Goal: Navigation & Orientation: Find specific page/section

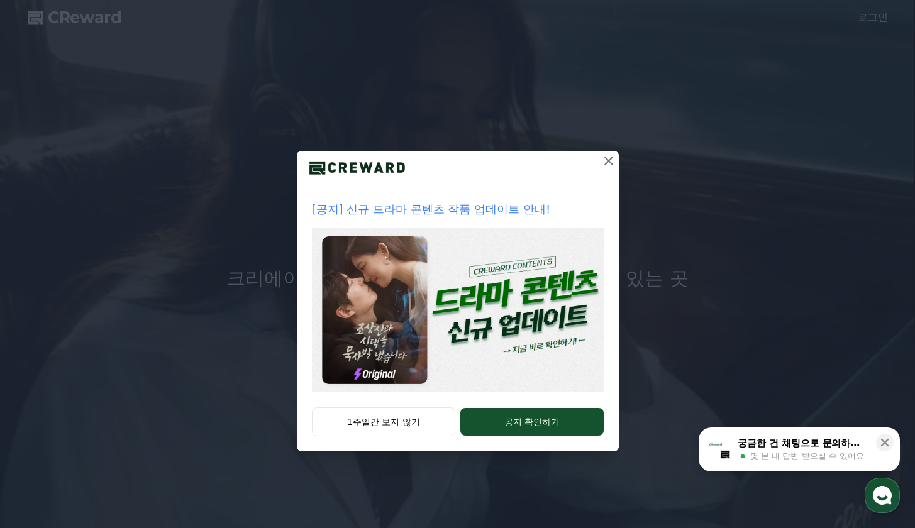
click at [609, 164] on icon at bounding box center [608, 160] width 15 height 15
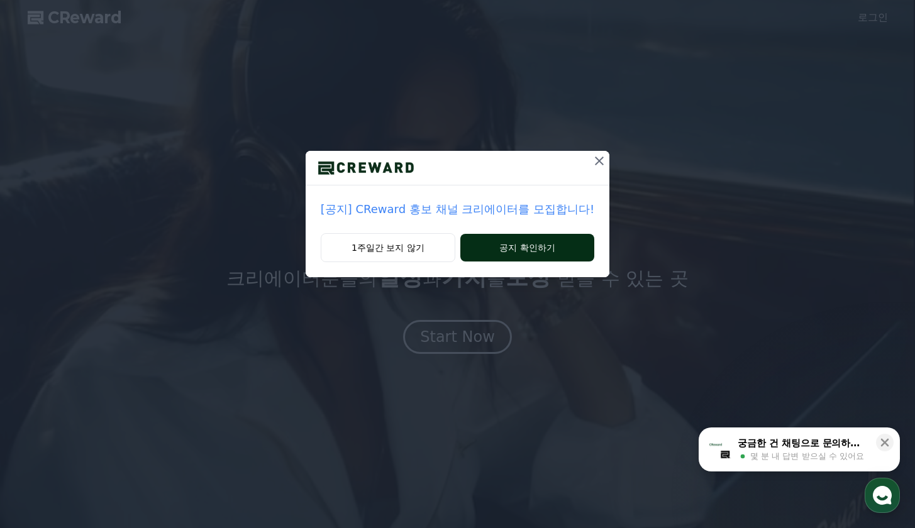
click at [504, 248] on button "공지 확인하기" at bounding box center [527, 248] width 134 height 28
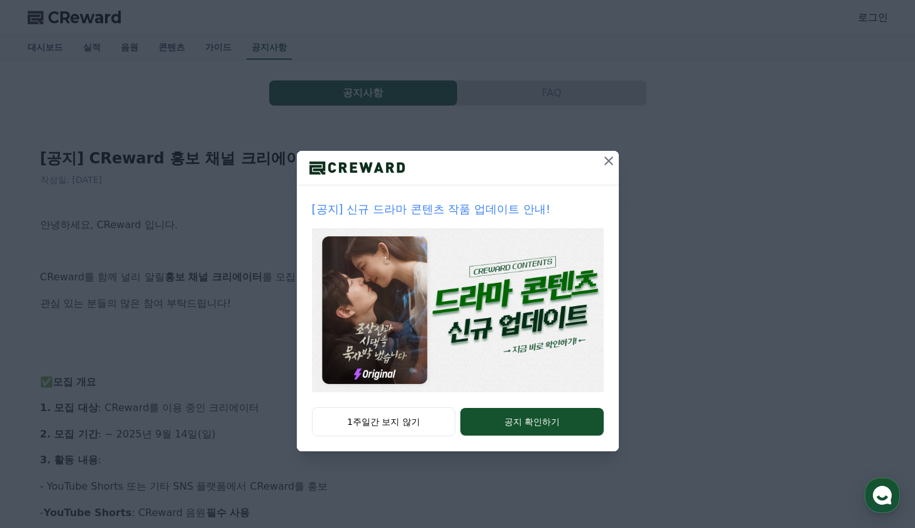
click at [606, 158] on icon at bounding box center [608, 161] width 9 height 9
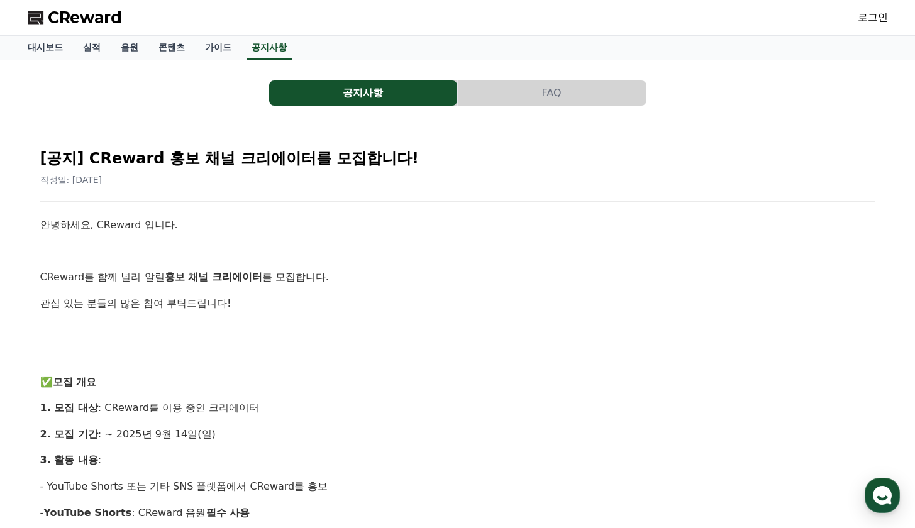
click at [872, 16] on link "로그인" at bounding box center [873, 17] width 30 height 15
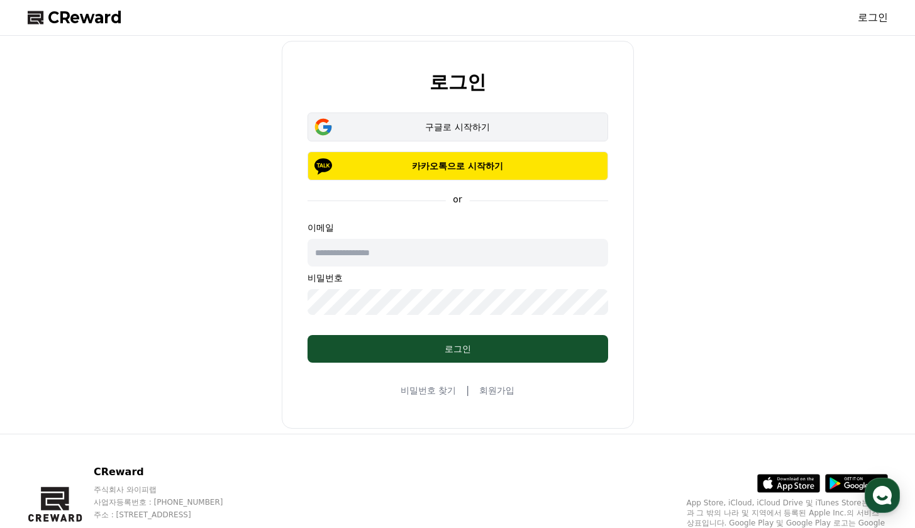
click at [506, 126] on div "구글로 시작하기" at bounding box center [458, 127] width 264 height 13
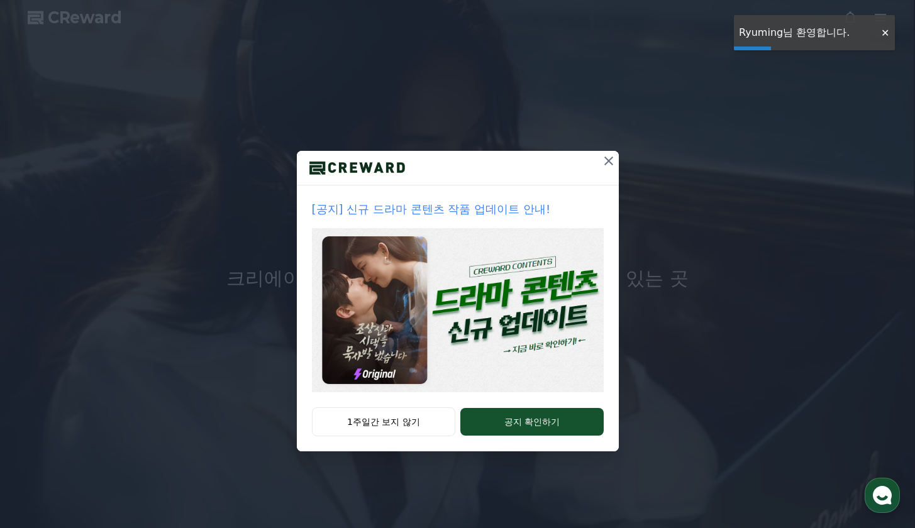
click at [614, 160] on icon at bounding box center [608, 160] width 15 height 15
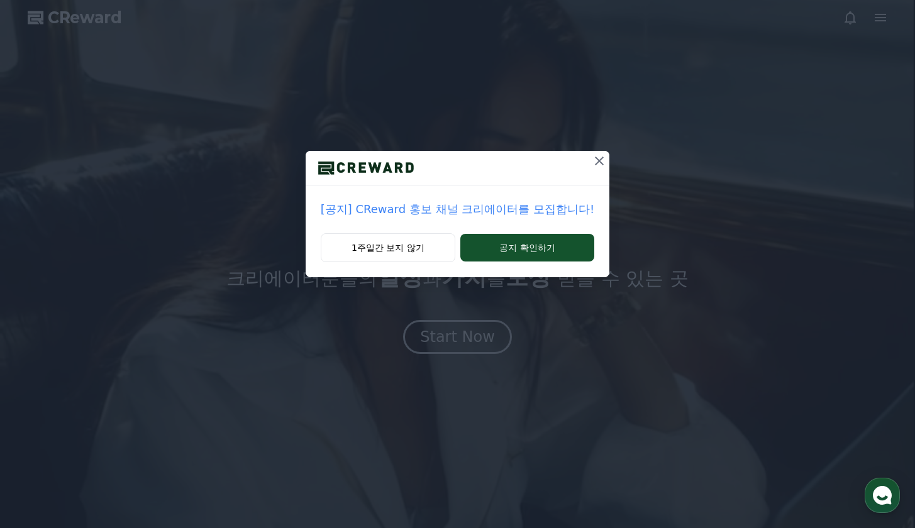
click at [595, 158] on icon at bounding box center [599, 161] width 9 height 9
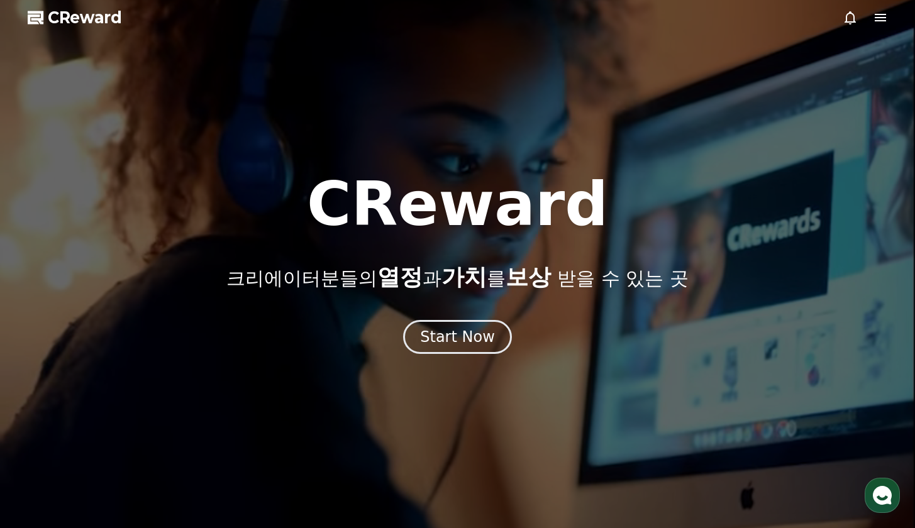
click at [59, 14] on span "CReward" at bounding box center [85, 18] width 74 height 20
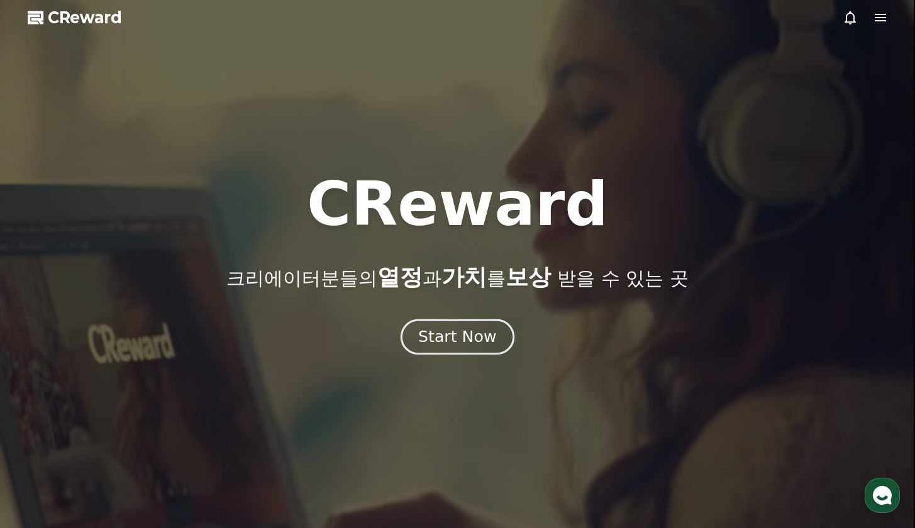
click at [444, 343] on div "Start Now" at bounding box center [457, 336] width 78 height 21
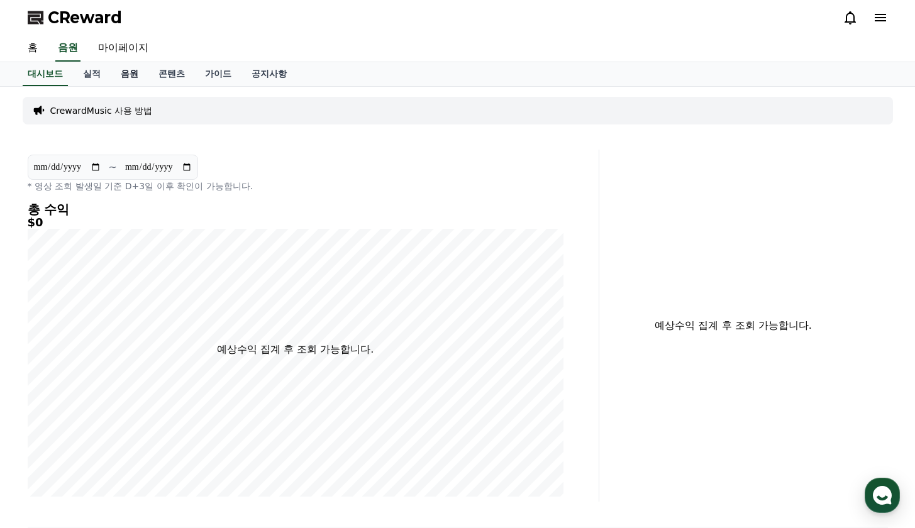
click at [118, 75] on link "음원" at bounding box center [130, 74] width 38 height 24
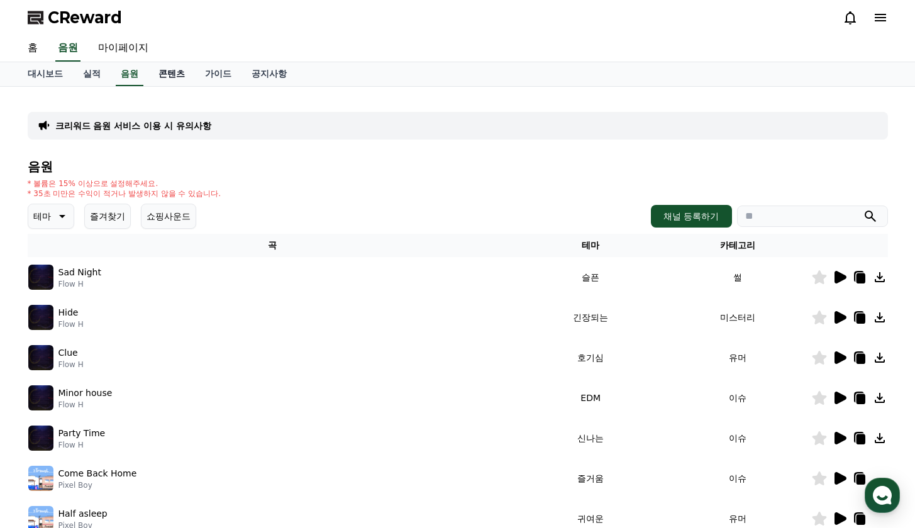
click at [156, 75] on link "콘텐츠" at bounding box center [171, 74] width 47 height 24
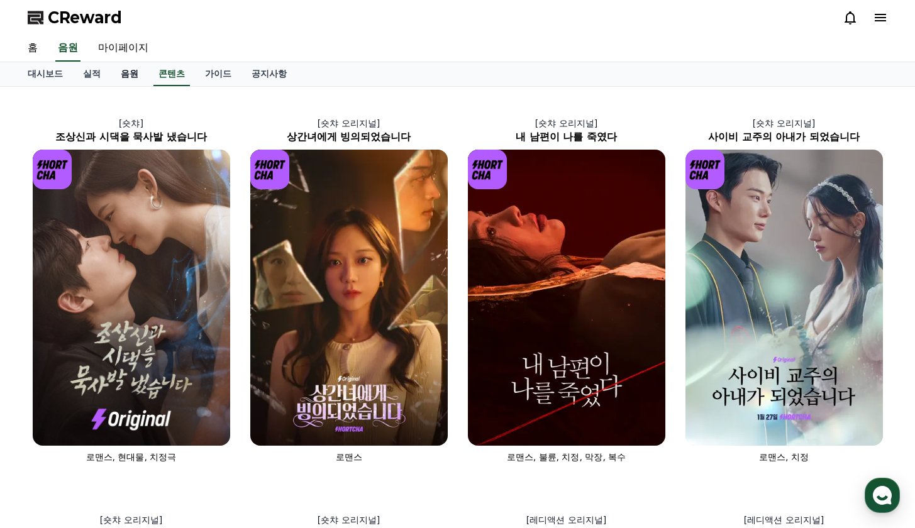
click at [125, 73] on link "음원" at bounding box center [130, 74] width 38 height 24
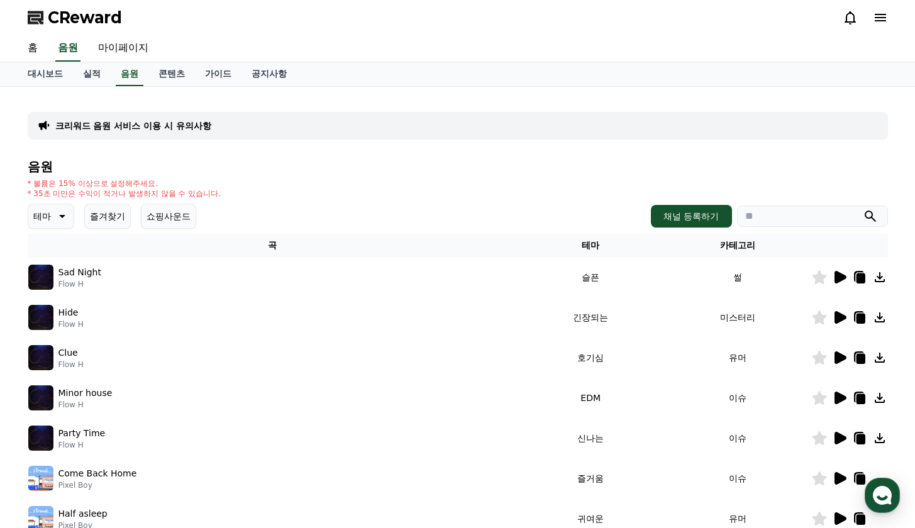
click at [839, 279] on icon at bounding box center [840, 277] width 12 height 13
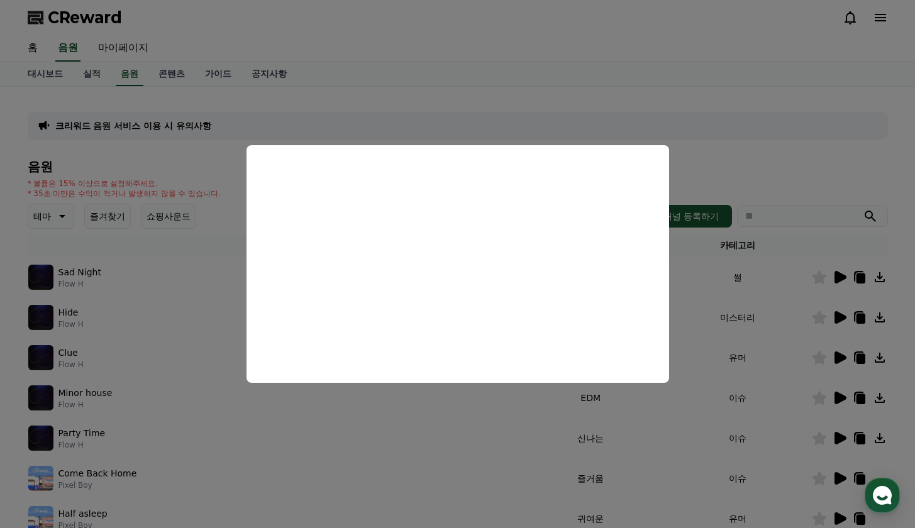
click at [804, 140] on button "close modal" at bounding box center [457, 264] width 915 height 528
